Goal: Find specific page/section: Find specific page/section

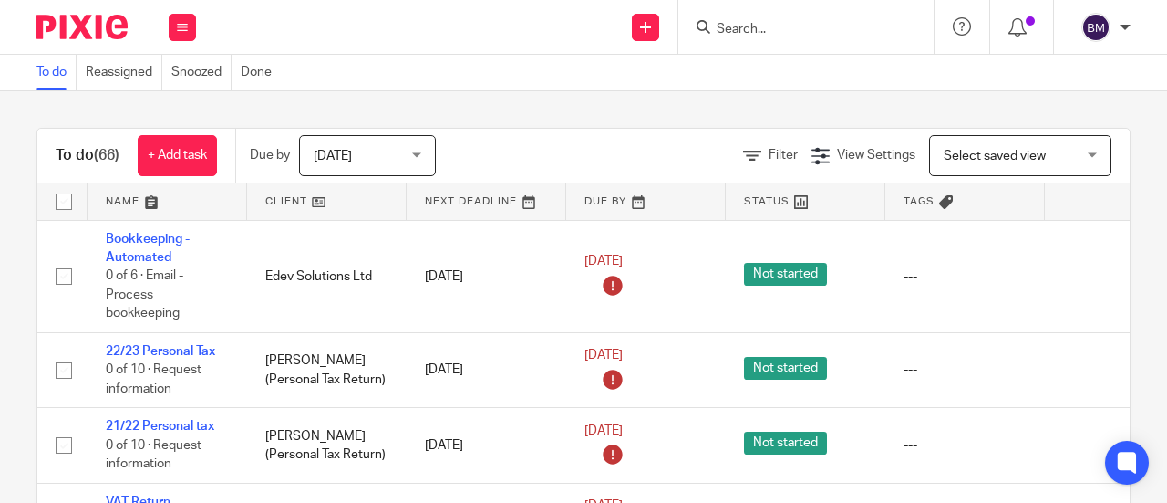
click at [803, 32] on input "Search" at bounding box center [797, 30] width 164 height 16
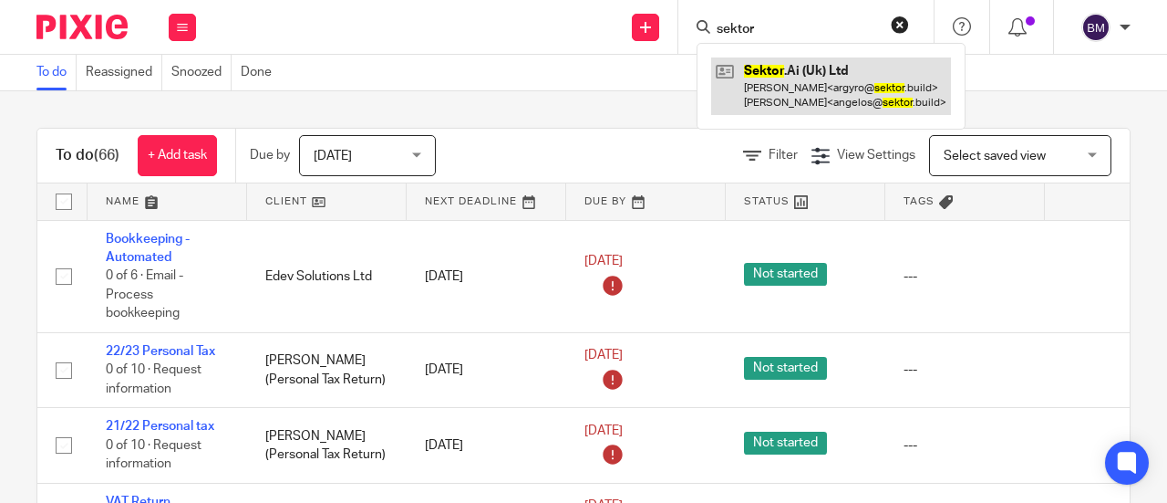
type input "sektor"
click at [834, 83] on link at bounding box center [831, 85] width 240 height 57
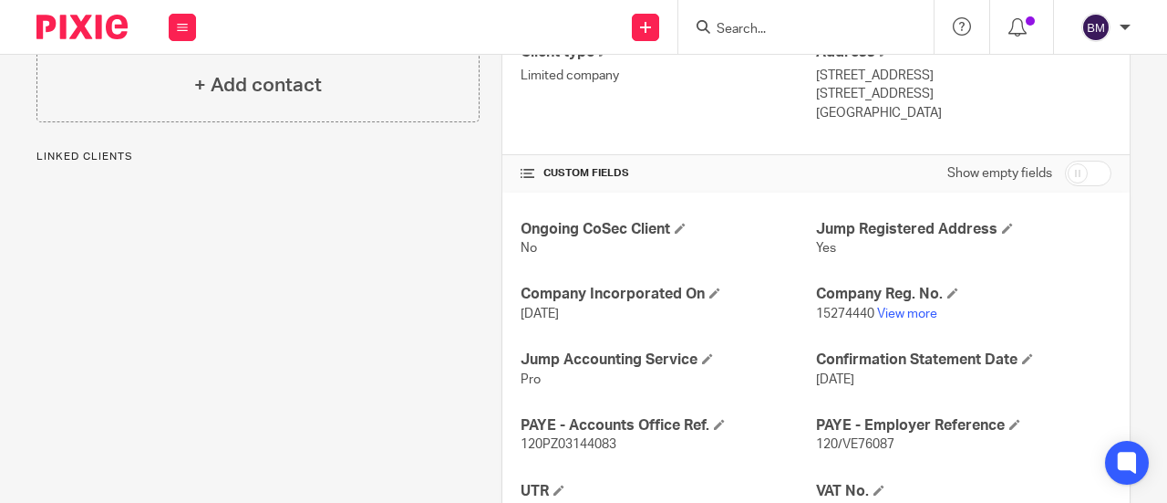
scroll to position [547, 0]
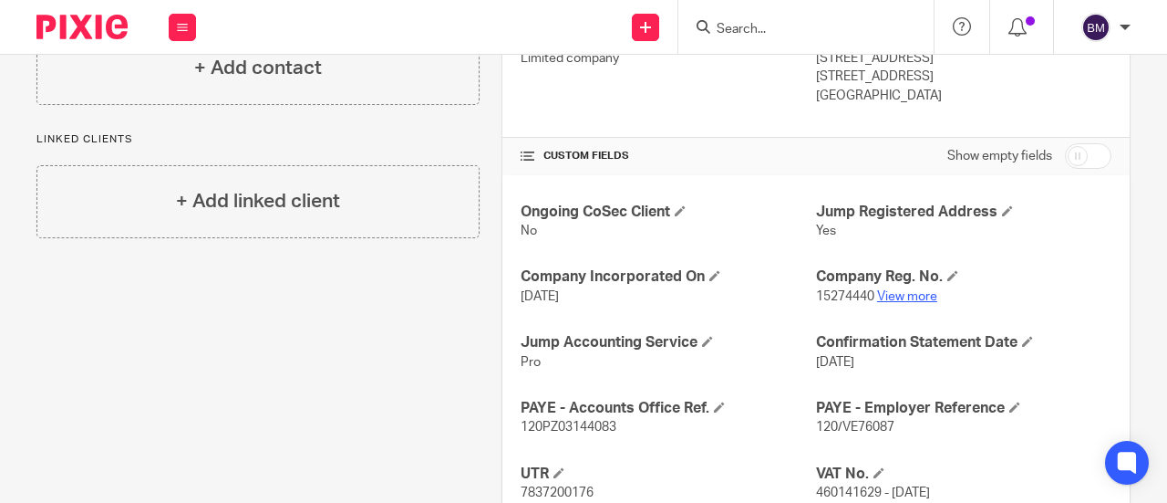
click at [897, 290] on link "View more" at bounding box center [907, 296] width 60 height 13
